Goal: Task Accomplishment & Management: Use online tool/utility

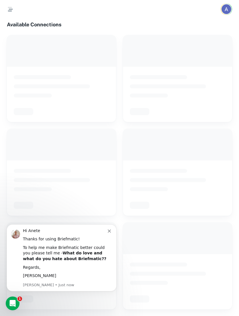
click at [115, 235] on div "Hi Anete Thanks for using Briefmatic! To help me make Briefmatic better could y…" at bounding box center [62, 258] width 110 height 67
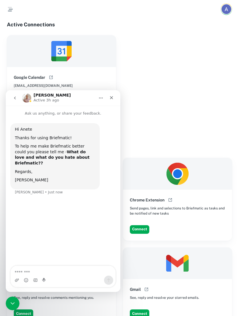
click at [113, 100] on icon "Close" at bounding box center [111, 97] width 5 height 5
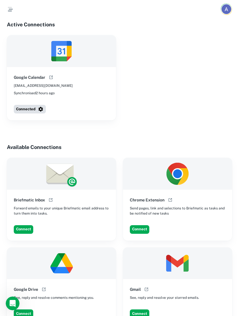
click at [8, 10] on icon "button" at bounding box center [10, 9] width 7 height 7
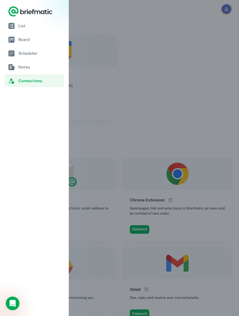
click at [33, 54] on span "Scheduler" at bounding box center [40, 53] width 44 height 6
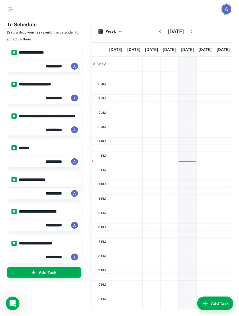
scroll to position [113, 0]
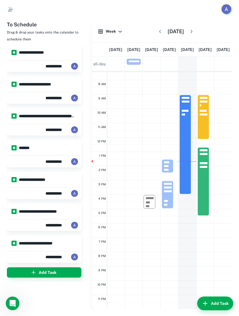
click at [194, 32] on icon "button" at bounding box center [192, 32] width 6 height 6
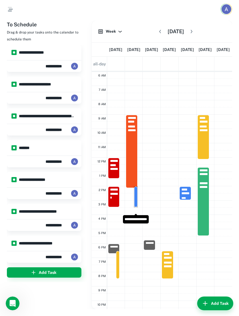
click at [137, 204] on link "******** * * ******" at bounding box center [136, 196] width 4 height 21
